Goal: Find specific page/section: Find specific page/section

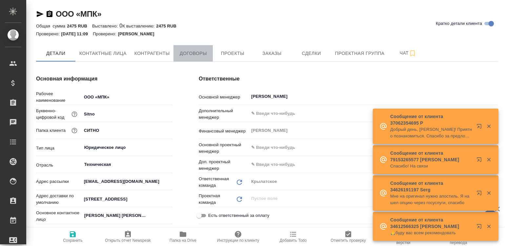
type textarea "x"
click at [186, 53] on span "Договоры" at bounding box center [192, 53] width 31 height 8
type textarea "x"
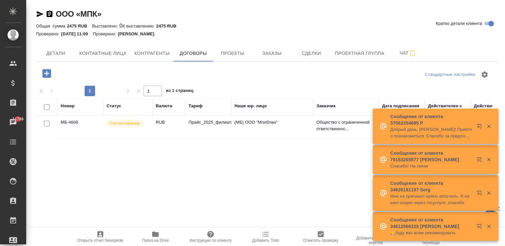
click at [219, 126] on td "Прайс_2025_филиалы" at bounding box center [208, 127] width 46 height 23
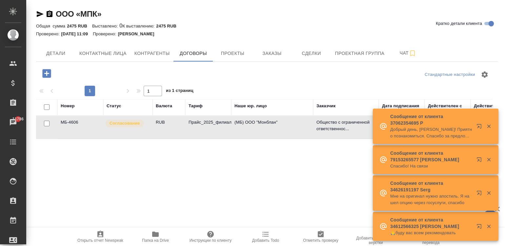
click at [219, 126] on td "Прайс_2025_филиалы" at bounding box center [208, 127] width 46 height 23
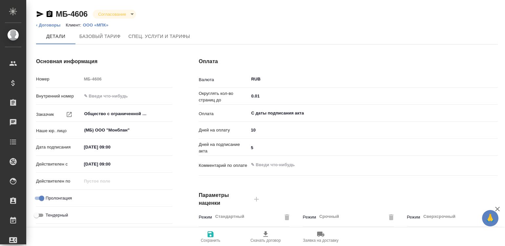
type input "Прайс_2025_филиалы"
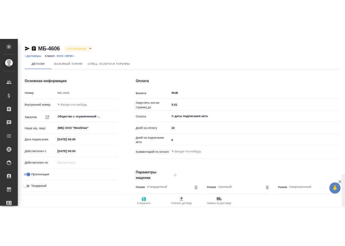
scroll to position [199, 0]
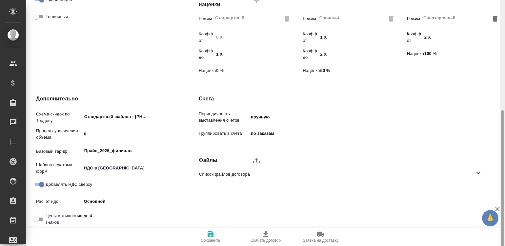
click at [503, 175] on div at bounding box center [502, 123] width 5 height 247
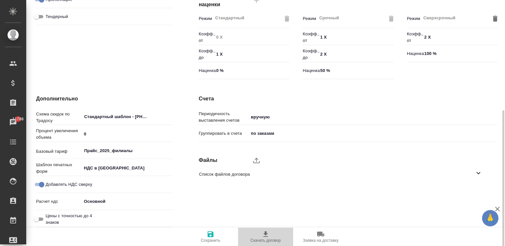
click at [266, 233] on icon "button" at bounding box center [266, 235] width 8 height 8
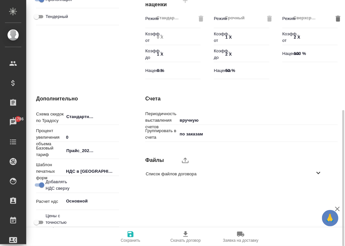
type textarea "x"
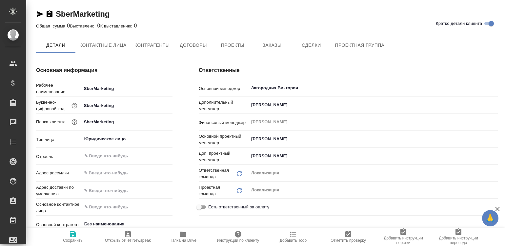
type textarea "x"
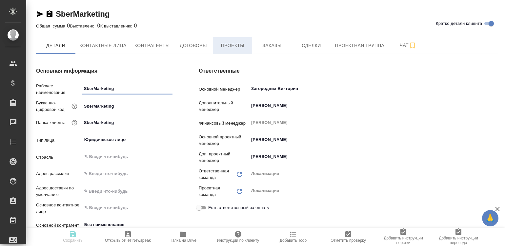
type textarea "x"
